Goal: Task Accomplishment & Management: Use online tool/utility

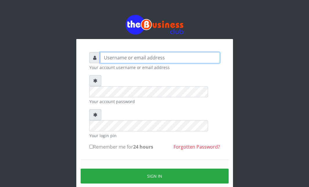
type input "Ahmed2222"
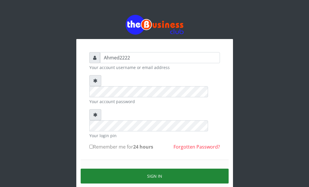
click at [204, 168] on button "Sign in" at bounding box center [155, 175] width 148 height 15
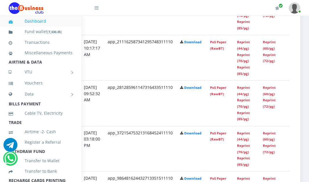
scroll to position [469, 122]
click at [243, 93] on link "Reprint (44/pg)" at bounding box center [243, 90] width 13 height 11
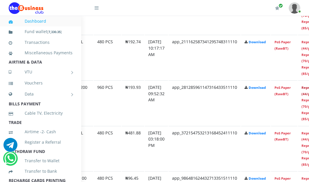
scroll to position [469, 47]
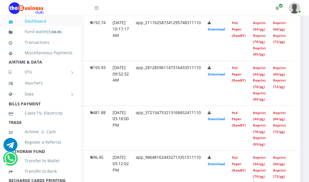
scroll to position [441, 69]
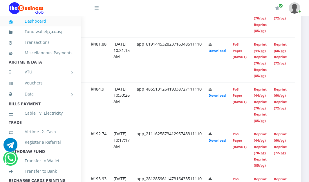
scroll to position [379, 76]
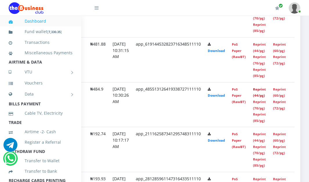
click at [258, 96] on link "Reprint (44/pg)" at bounding box center [259, 92] width 13 height 11
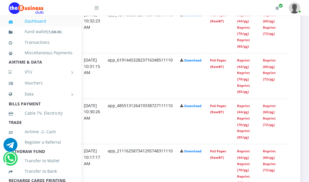
scroll to position [360, 122]
click at [243, 67] on link "Reprint (44/pg)" at bounding box center [243, 63] width 13 height 11
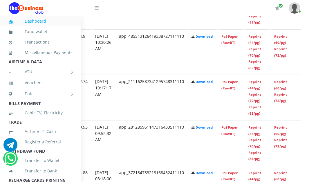
scroll to position [423, 112]
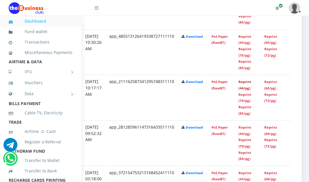
click at [249, 85] on link "Reprint (44/pg)" at bounding box center [245, 85] width 13 height 11
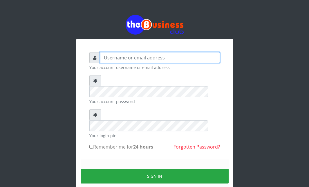
type input "Ahmed2222"
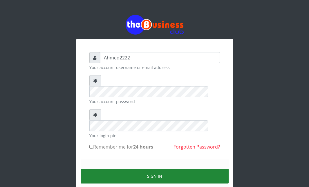
click at [151, 168] on button "Sign in" at bounding box center [155, 175] width 148 height 15
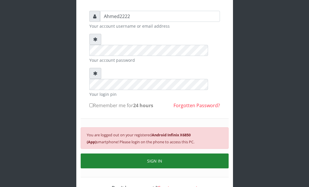
scroll to position [49, 0]
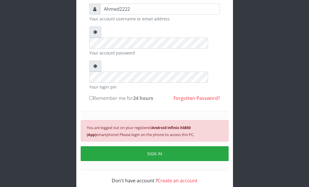
click at [91, 96] on input "Remember me for 24 hours" at bounding box center [91, 98] width 4 height 4
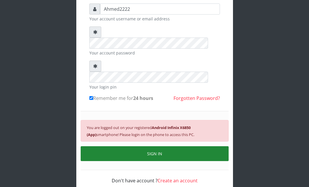
click at [134, 146] on button "SIGN IN" at bounding box center [155, 153] width 148 height 15
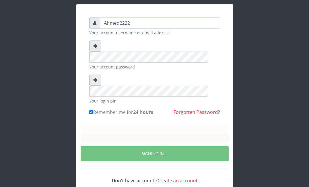
scroll to position [22, 0]
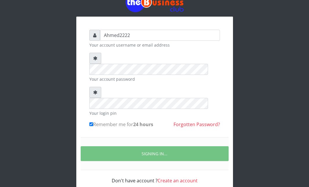
click at [94, 121] on label "Remember me for 24 hours" at bounding box center [121, 124] width 64 height 7
click at [93, 122] on input "Remember me for 24 hours" at bounding box center [91, 124] width 4 height 4
checkbox input "false"
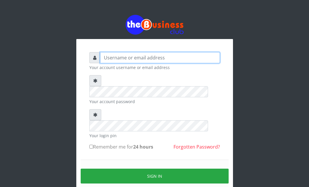
type input "Ahmed2222"
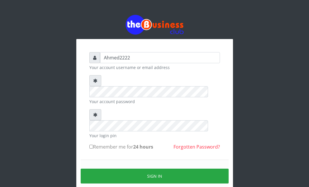
click at [91, 144] on input "Remember me for 24 hours" at bounding box center [91, 146] width 4 height 4
checkbox input "true"
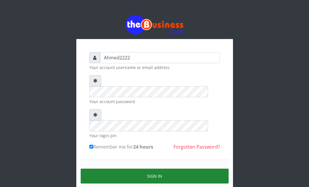
click at [130, 168] on button "Sign in" at bounding box center [155, 175] width 148 height 15
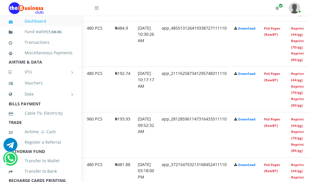
scroll to position [437, 69]
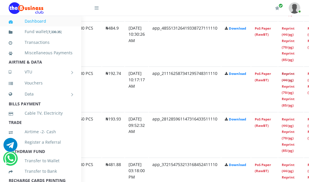
click at [294, 76] on link "Reprint (44/pg)" at bounding box center [288, 76] width 13 height 11
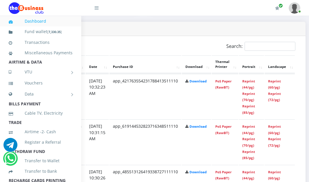
scroll to position [293, 109]
click at [255, 84] on link "Reprint (44/pg)" at bounding box center [248, 84] width 13 height 11
